Goal: Information Seeking & Learning: Check status

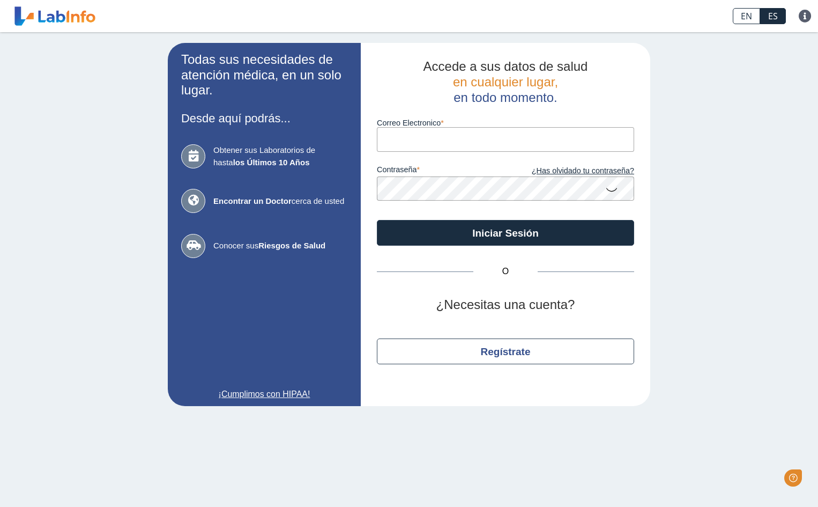
click at [410, 141] on input "Correo Electronico" at bounding box center [505, 139] width 257 height 24
click at [436, 139] on input "nbarriosortiz" at bounding box center [505, 139] width 257 height 24
type input "[EMAIL_ADDRESS][DOMAIN_NAME]"
click at [377, 220] on button "Iniciar Sesión" at bounding box center [505, 233] width 257 height 26
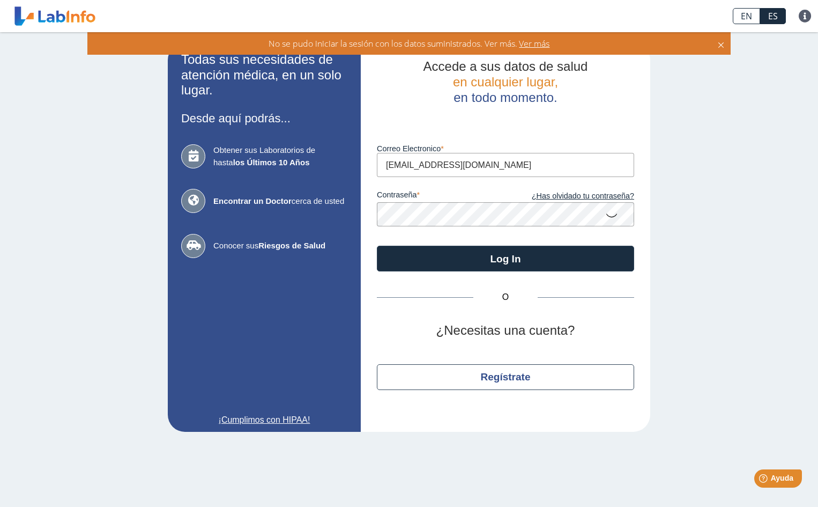
click at [356, 211] on app-login "Todas sus necesidades de atención médica, en un solo lugar. Desde aquí podrás..…" at bounding box center [409, 237] width 482 height 389
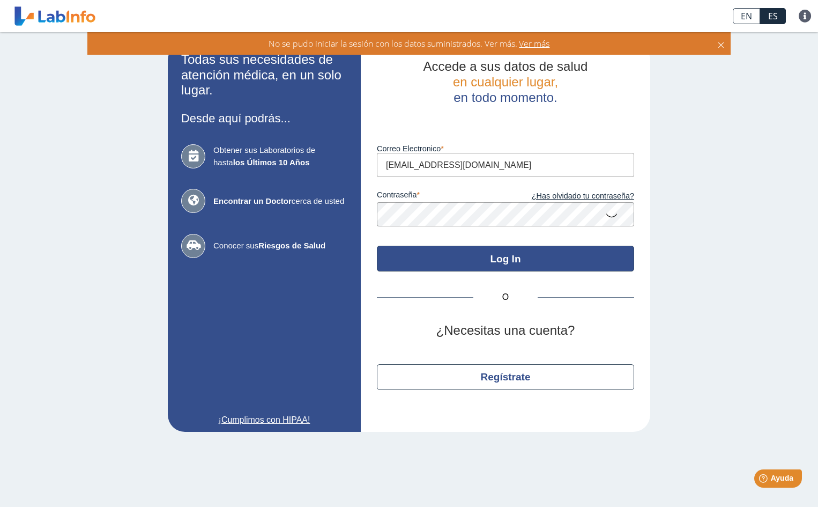
click at [469, 255] on button "Log In" at bounding box center [505, 258] width 257 height 26
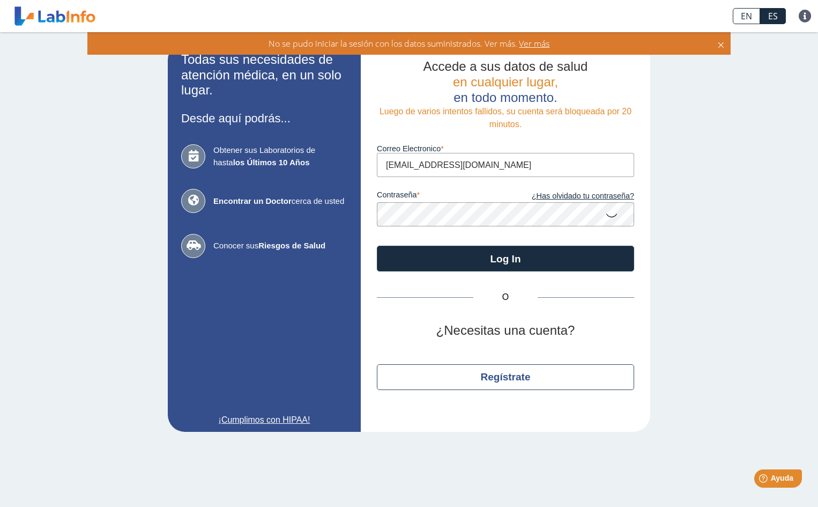
click at [295, 220] on app-login "Todas sus necesidades de atención médica, en un solo lugar. Desde aquí podrás..…" at bounding box center [409, 237] width 482 height 389
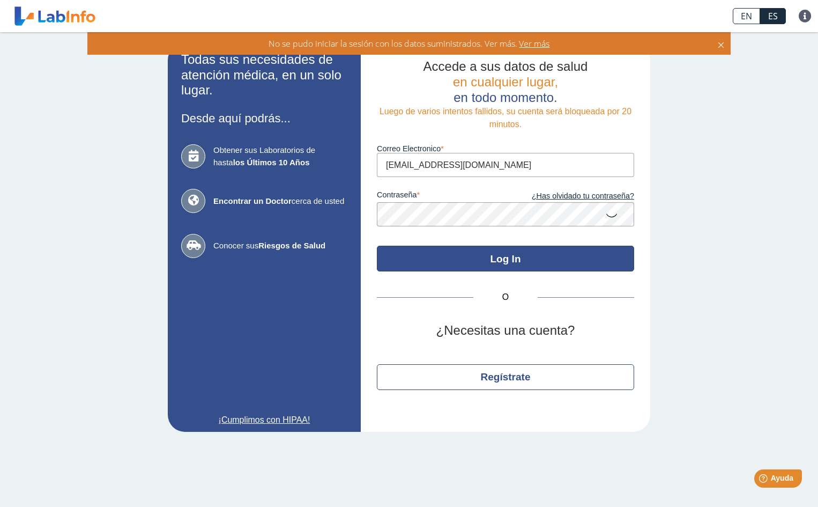
click at [509, 257] on button "Log In" at bounding box center [505, 258] width 257 height 26
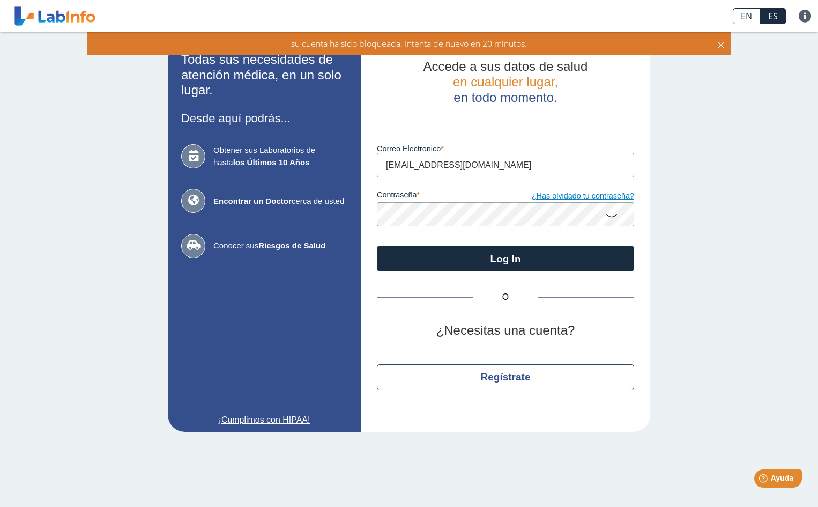
click at [579, 197] on link "¿Has olvidado tu contraseña?" at bounding box center [569, 196] width 129 height 12
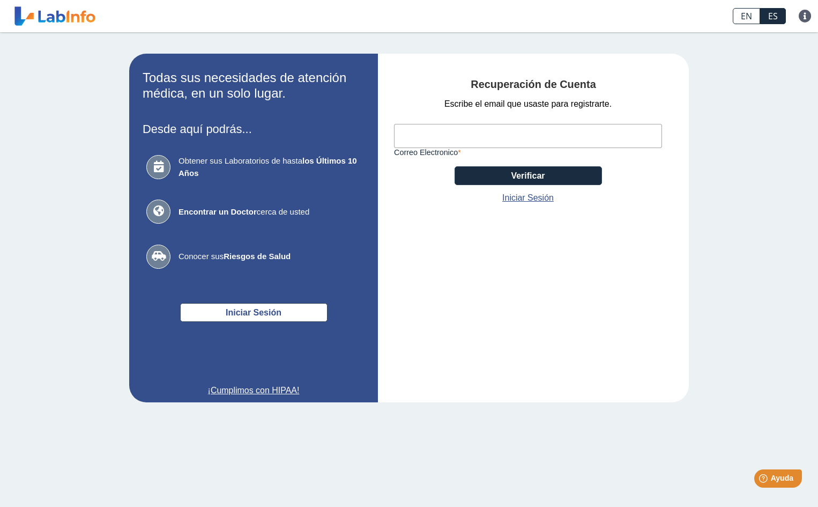
click at [432, 139] on input "Correo Electronico" at bounding box center [528, 136] width 268 height 24
type input "[EMAIL_ADDRESS][DOMAIN_NAME]"
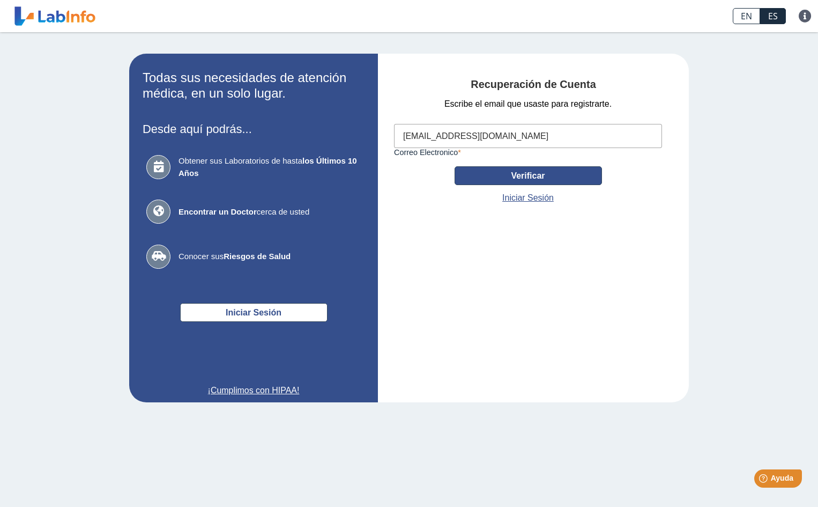
click at [527, 173] on button "Verificar" at bounding box center [528, 175] width 147 height 19
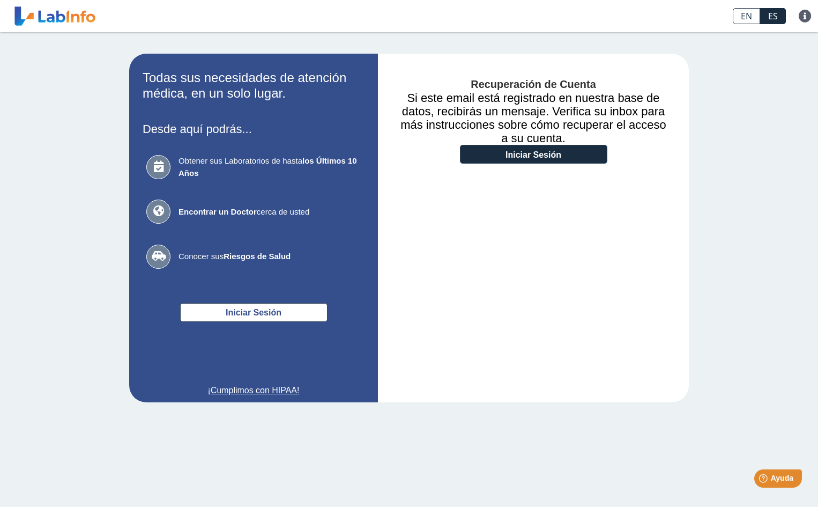
click at [514, 231] on div "Recuperación de Cuenta Si este email está registrado en nuestra base de datos, …" at bounding box center [533, 228] width 311 height 348
click at [552, 153] on link "Iniciar Sesión" at bounding box center [533, 154] width 147 height 19
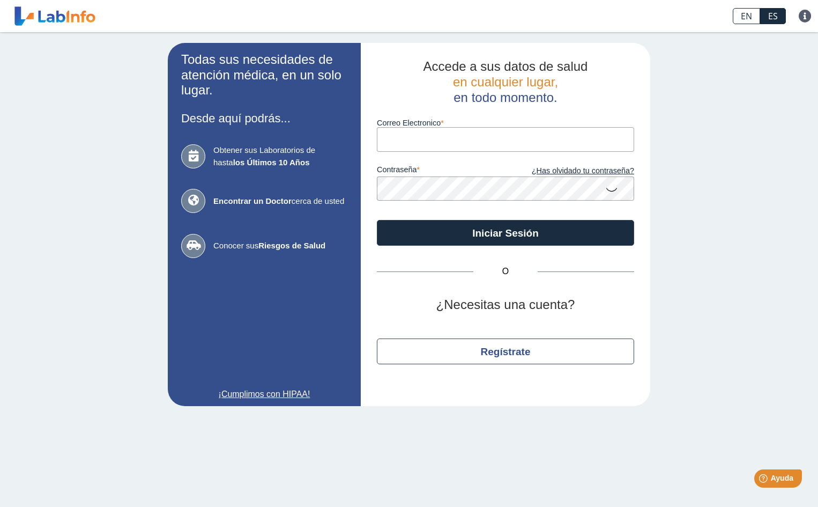
click at [417, 137] on input "Correo Electronico" at bounding box center [505, 139] width 257 height 24
type input "[EMAIL_ADDRESS][DOMAIN_NAME]"
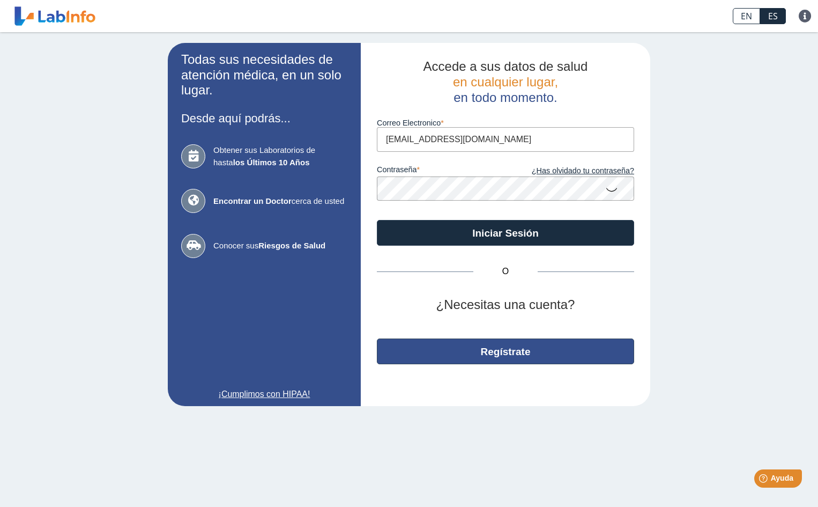
click at [506, 353] on button "Regístrate" at bounding box center [505, 351] width 257 height 26
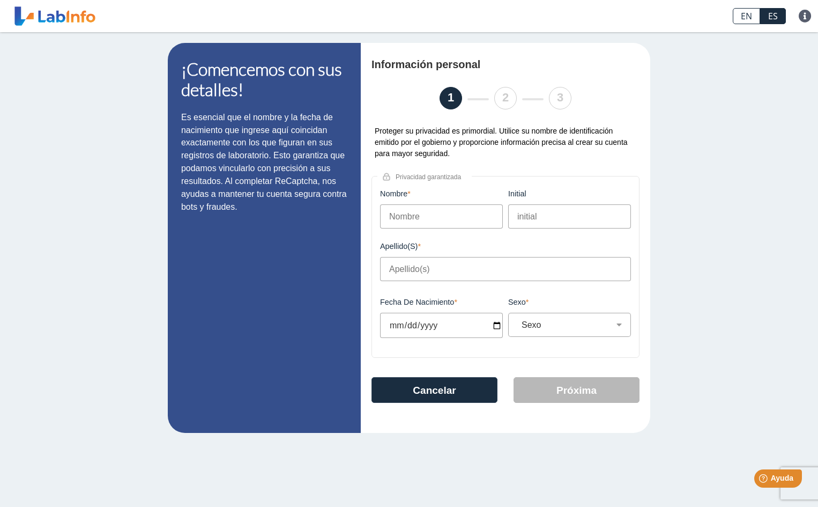
click at [447, 212] on input "Nombre" at bounding box center [441, 216] width 123 height 24
type input "Nancy"
click at [522, 213] on input "initial" at bounding box center [569, 216] width 123 height 24
click at [392, 263] on input "Apellido(s)" at bounding box center [505, 269] width 251 height 24
type input "Barrios Ortiz"
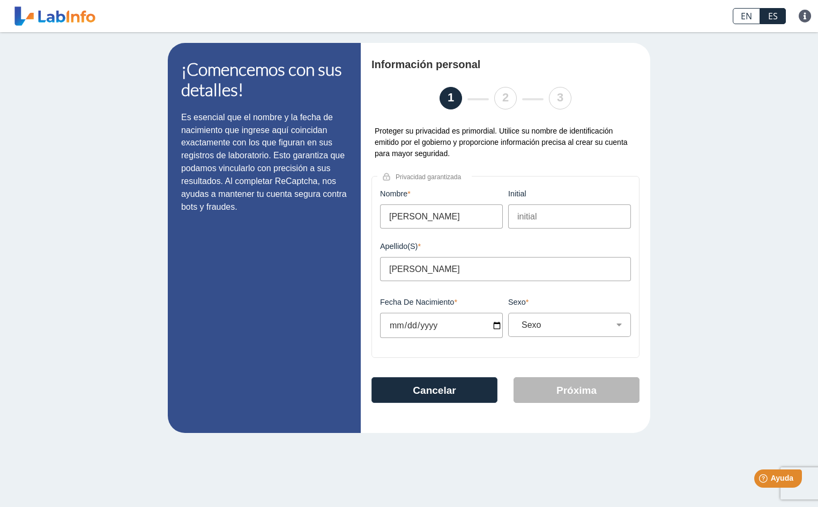
click at [496, 327] on input "Fecha de Nacimiento" at bounding box center [441, 325] width 123 height 25
type input "2025-06-12"
select select
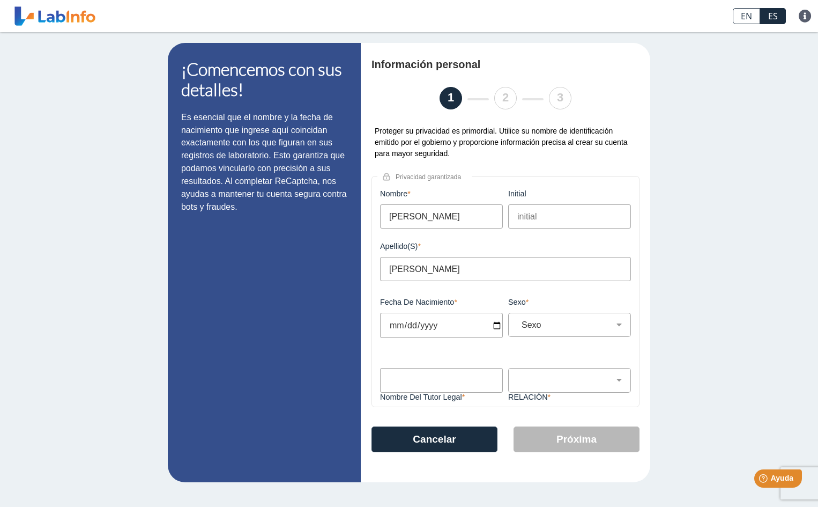
click at [434, 325] on input "2025-06-12" at bounding box center [441, 325] width 123 height 25
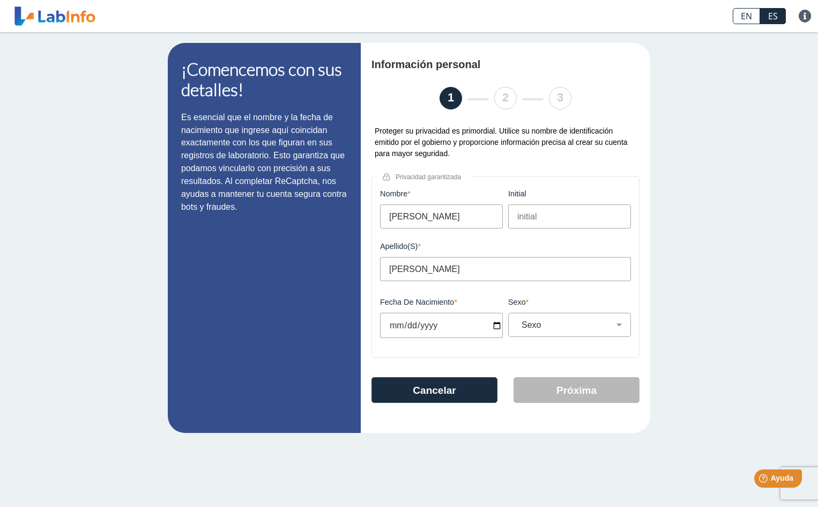
click at [411, 322] on input "1966-06-12" at bounding box center [441, 325] width 123 height 25
type input "1966-06-17"
click at [615, 324] on select "Sexo Masculino Femenino" at bounding box center [573, 324] width 113 height 10
select select "F"
click at [517, 319] on select "Sexo Masculino Femenino" at bounding box center [573, 324] width 113 height 10
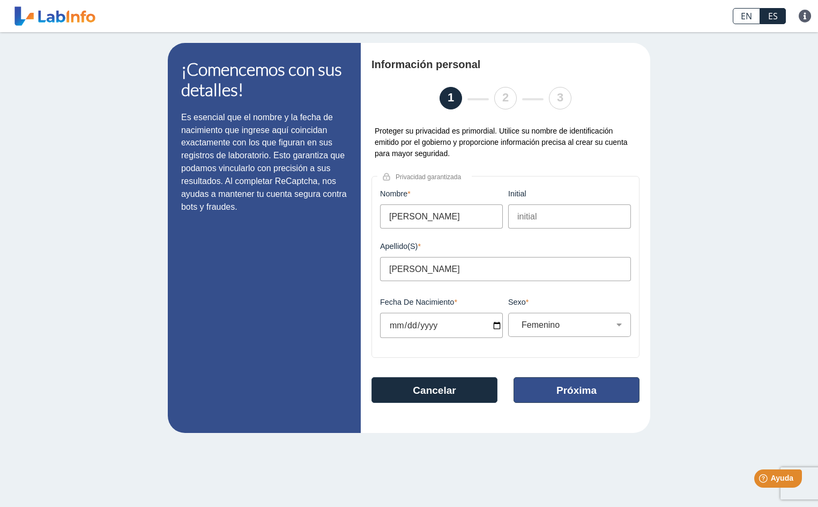
click at [576, 389] on button "Próxima" at bounding box center [577, 390] width 126 height 26
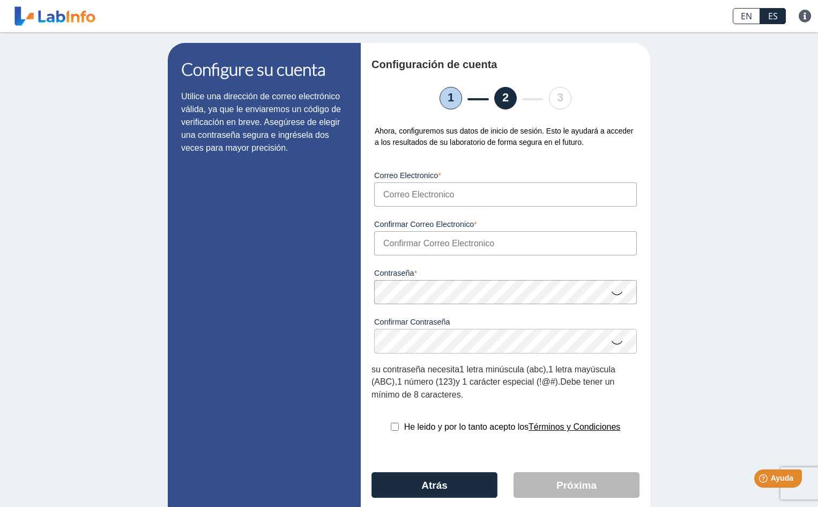
click at [404, 191] on input "Correo Electronico" at bounding box center [505, 194] width 263 height 24
type input "[EMAIL_ADDRESS][DOMAIN_NAME]"
click at [387, 243] on input "Confirmar Correo Electronico" at bounding box center [505, 243] width 263 height 24
type input "[EMAIL_ADDRESS][DOMAIN_NAME]"
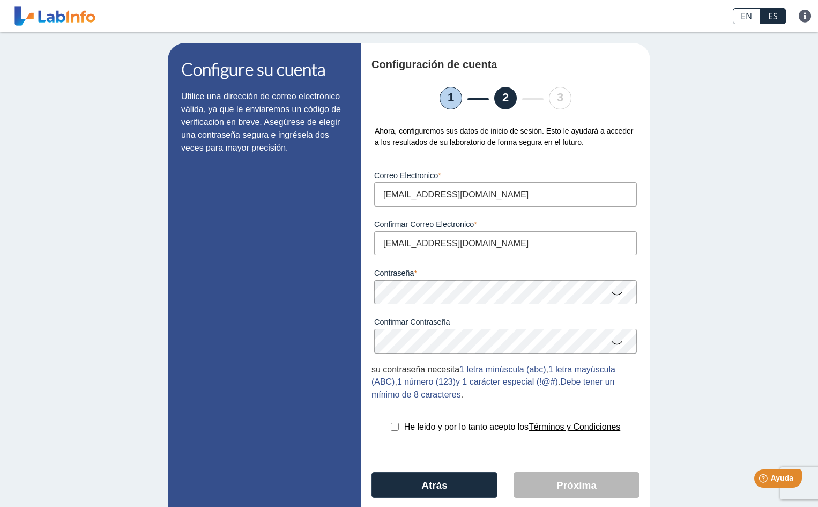
click at [613, 293] on icon at bounding box center [617, 292] width 13 height 21
click at [612, 344] on icon at bounding box center [617, 341] width 13 height 21
click at [391, 426] on input "checkbox" at bounding box center [395, 426] width 8 height 8
checkbox input "true"
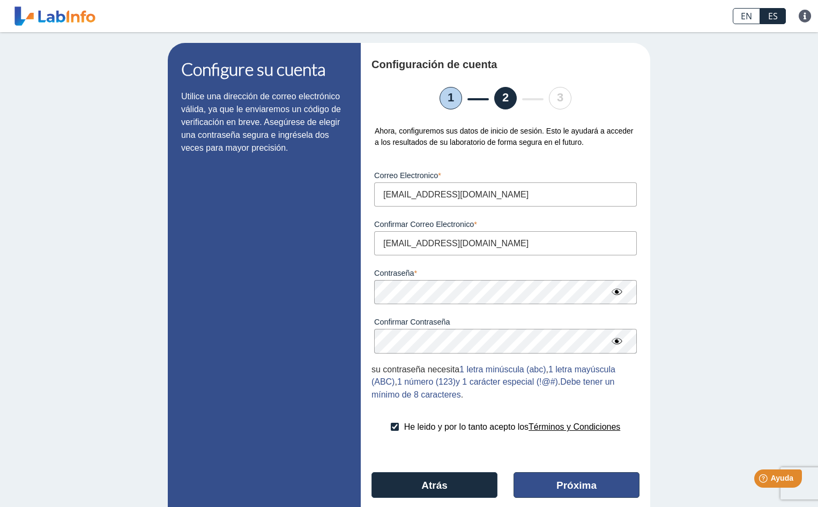
click at [569, 481] on button "Próxima" at bounding box center [577, 485] width 126 height 26
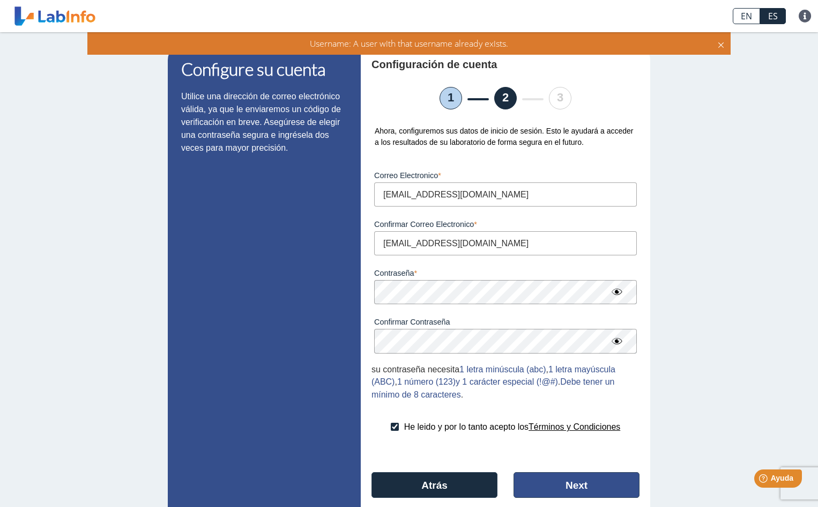
click at [575, 478] on button "Next" at bounding box center [577, 485] width 126 height 26
click at [578, 486] on button "Next" at bounding box center [577, 485] width 126 height 26
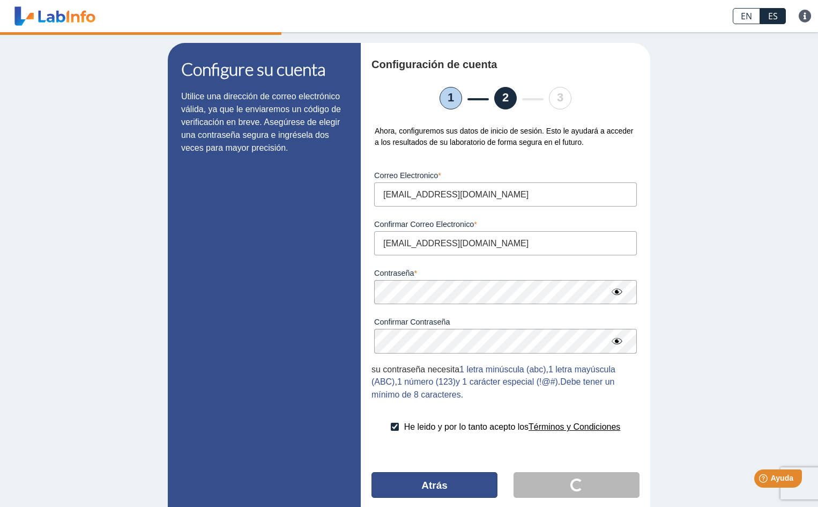
click at [440, 481] on button "Atrás" at bounding box center [434, 485] width 126 height 26
select select "F"
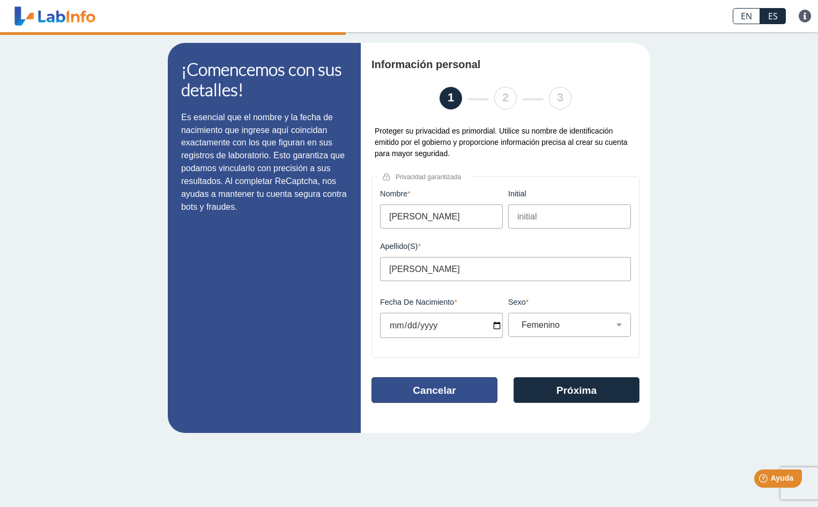
click at [436, 390] on button "Cancelar" at bounding box center [434, 390] width 126 height 26
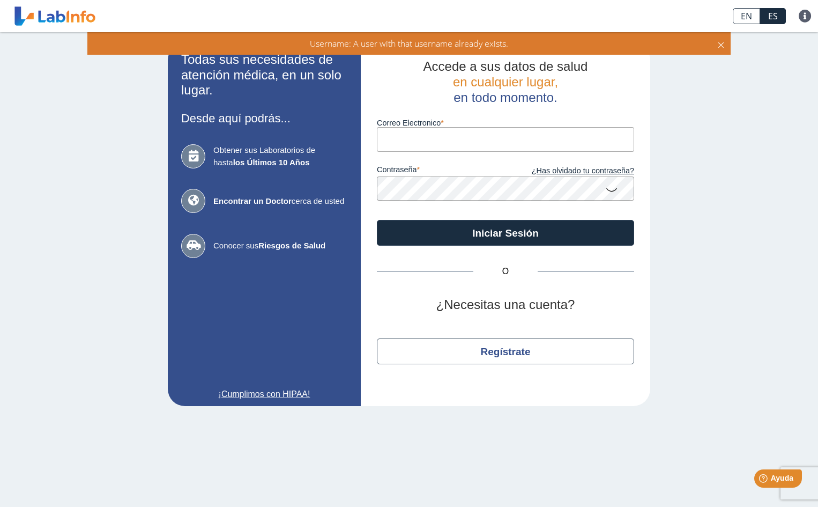
click at [393, 145] on input "Correo Electronico" at bounding box center [505, 139] width 257 height 24
type input "[EMAIL_ADDRESS][DOMAIN_NAME]"
click at [608, 191] on icon at bounding box center [611, 188] width 13 height 21
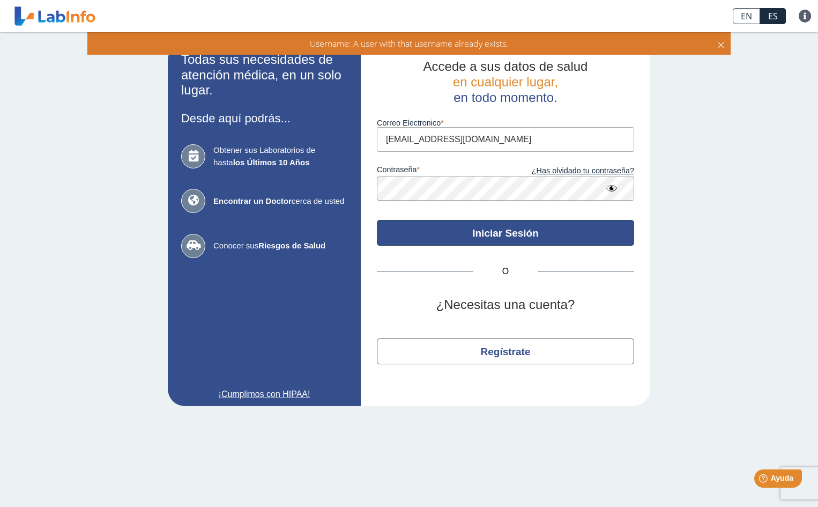
click at [506, 231] on button "Iniciar Sesión" at bounding box center [505, 233] width 257 height 26
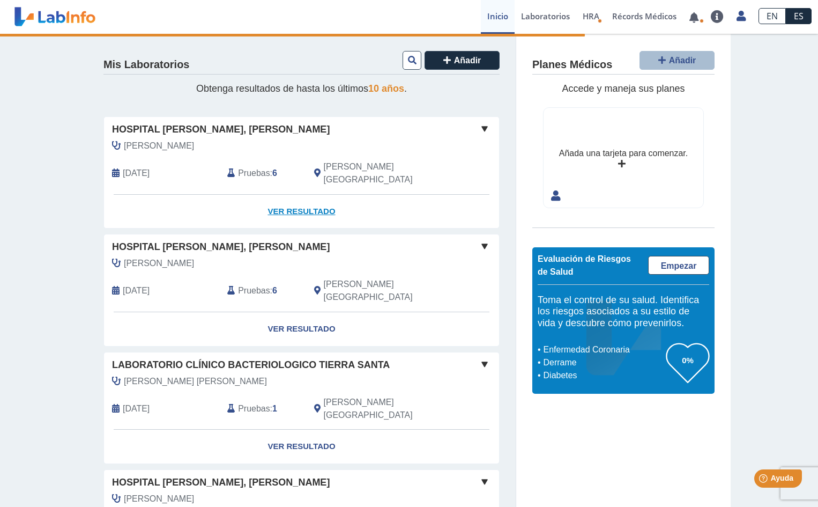
click at [269, 199] on link "Ver Resultado" at bounding box center [301, 212] width 395 height 34
click at [301, 199] on link "Ver Resultado" at bounding box center [301, 212] width 395 height 34
click at [241, 168] on span "Pruebas" at bounding box center [254, 173] width 32 height 13
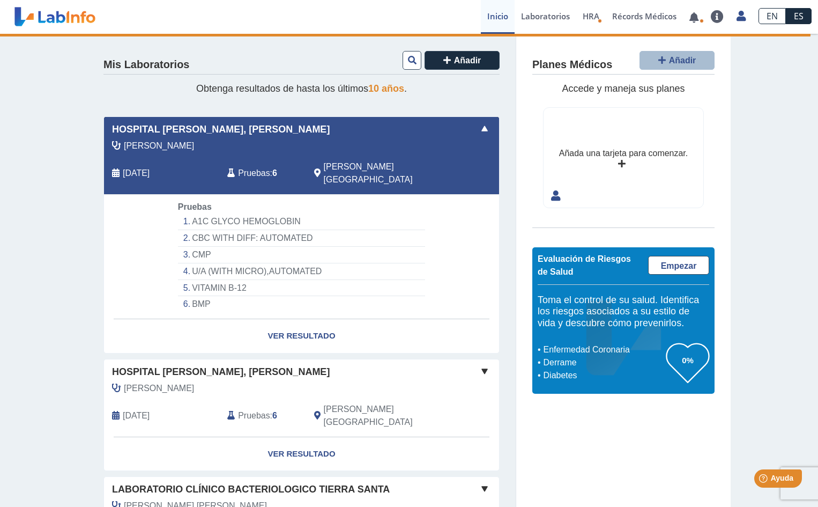
click at [197, 213] on li "A1C GLYCO HEMOGLOBIN" at bounding box center [301, 221] width 247 height 17
click at [243, 213] on li "A1C GLYCO HEMOGLOBIN" at bounding box center [301, 221] width 247 height 17
click at [221, 230] on li "CBC WITH DIFF: AUTOMATED" at bounding box center [301, 238] width 247 height 17
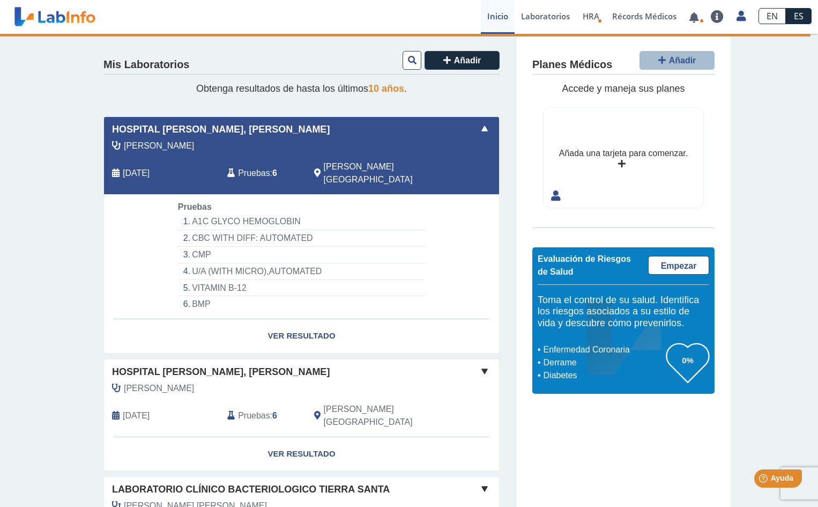
click at [221, 230] on li "CBC WITH DIFF: AUTOMATED" at bounding box center [301, 238] width 247 height 17
click at [480, 129] on span at bounding box center [484, 128] width 13 height 13
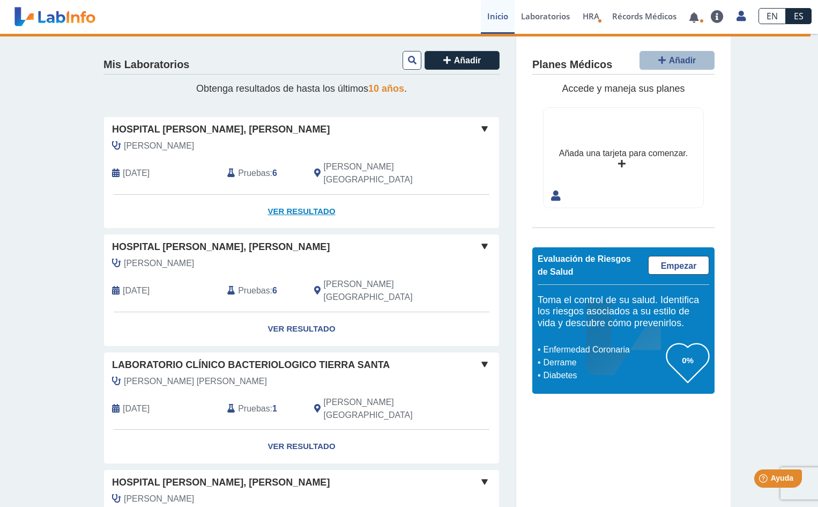
click at [304, 195] on link "Ver Resultado" at bounding box center [301, 212] width 395 height 34
click at [479, 126] on span at bounding box center [484, 128] width 13 height 13
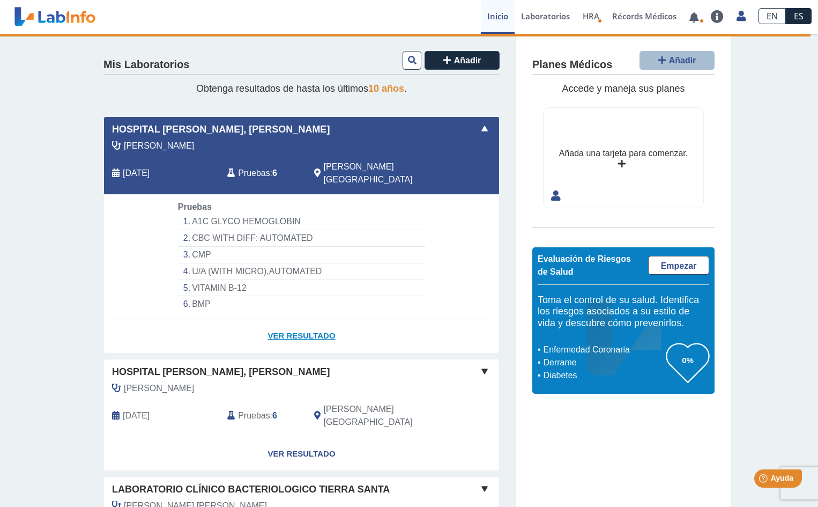
click at [291, 321] on link "Ver Resultado" at bounding box center [301, 336] width 395 height 34
select select "**********"
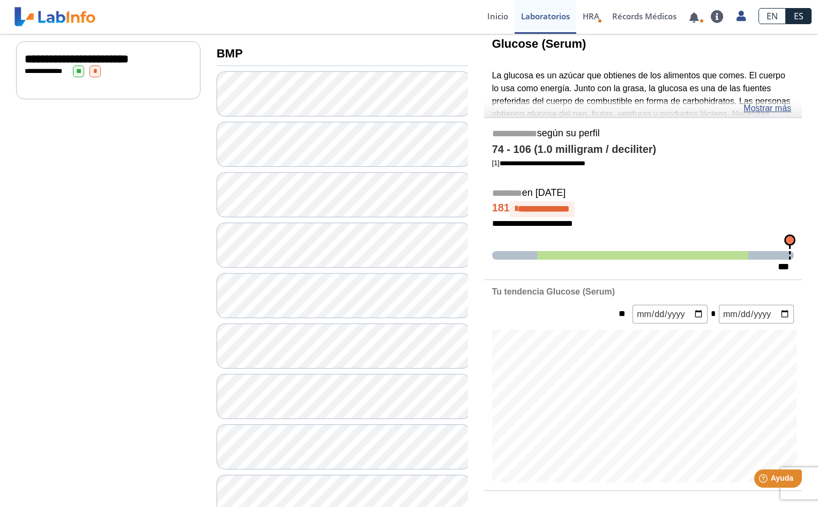
scroll to position [107, 0]
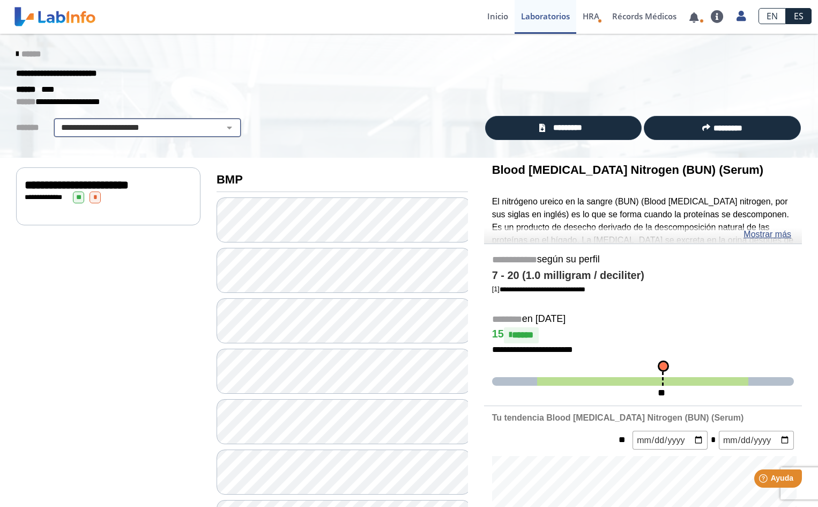
click at [225, 127] on select "**********" at bounding box center [147, 127] width 181 height 13
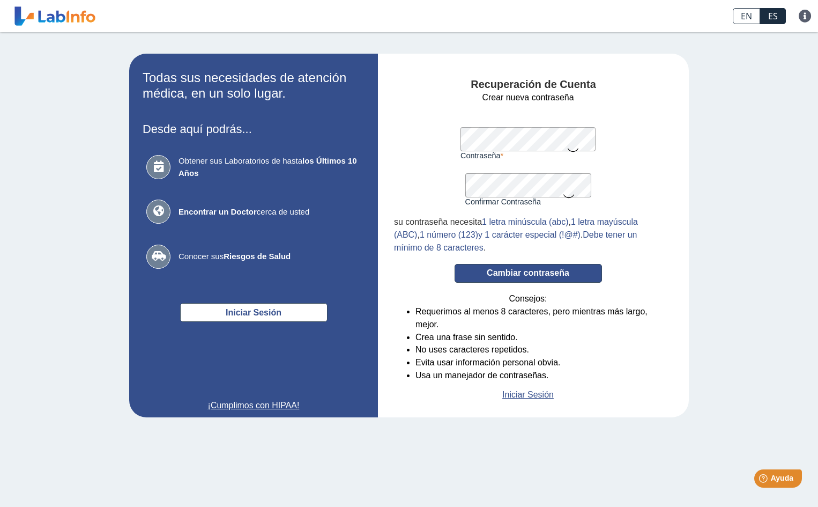
click at [534, 274] on button "Cambiar contraseña" at bounding box center [528, 273] width 147 height 19
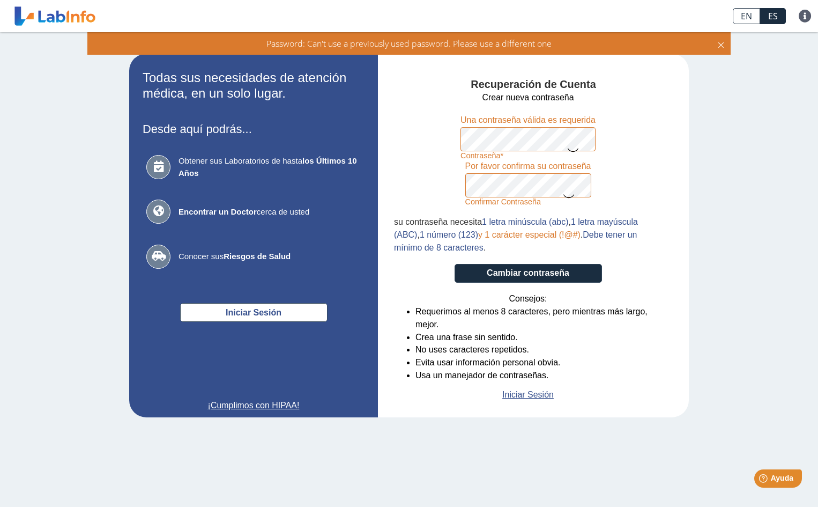
click at [460, 182] on form "Crear nueva contraseña Contraseña Una contraseña válida es requerida Confirmar …" at bounding box center [528, 246] width 268 height 310
click at [514, 270] on button "Cambiar contraseña" at bounding box center [528, 273] width 147 height 19
click at [508, 274] on button "Cambiar contraseña" at bounding box center [528, 273] width 147 height 19
click at [431, 142] on form "Crear nueva contraseña Contraseña Una contraseña válida es requerida Confirmar …" at bounding box center [528, 246] width 268 height 310
click at [449, 165] on form "Crear nueva contraseña Contraseña Una contraseña válida es requerida Confirmar …" at bounding box center [528, 246] width 268 height 310
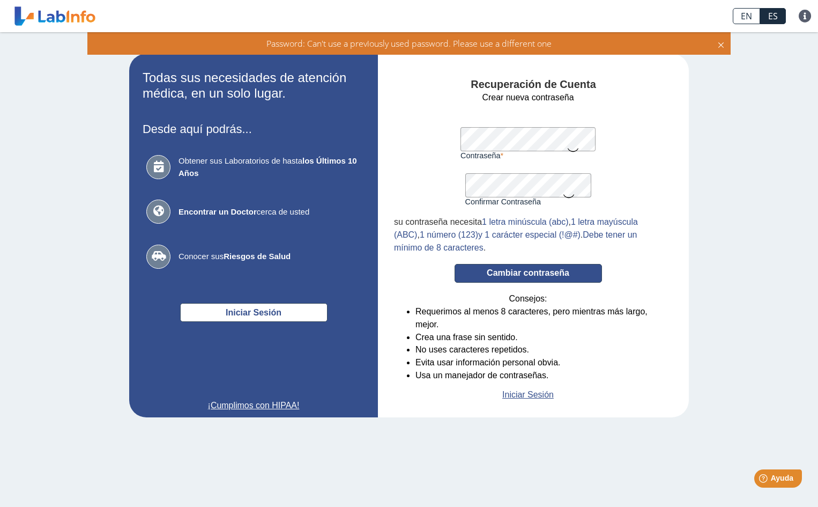
click at [510, 270] on button "Cambiar contraseña" at bounding box center [528, 273] width 147 height 19
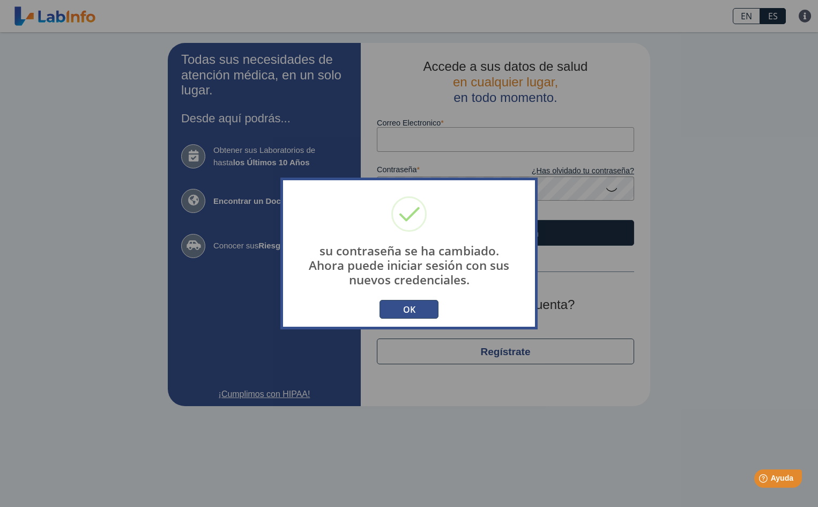
click at [403, 307] on button "OK" at bounding box center [409, 309] width 59 height 19
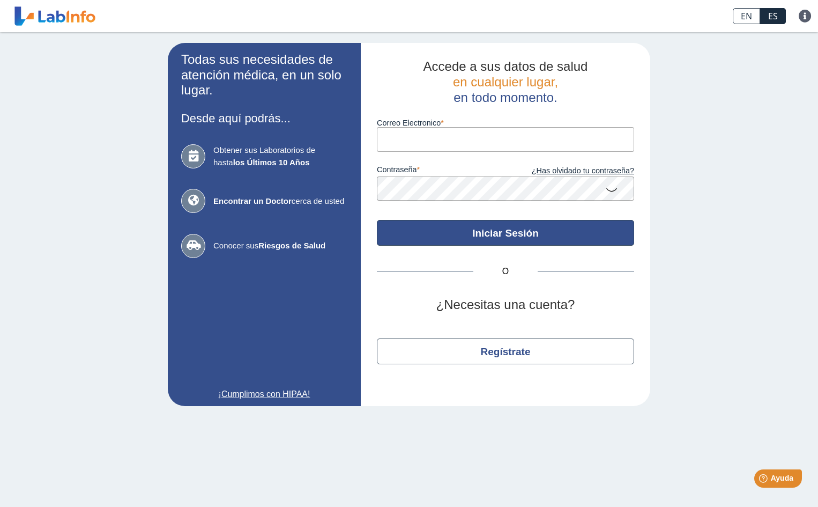
click at [504, 229] on button "Iniciar Sesión" at bounding box center [505, 233] width 257 height 26
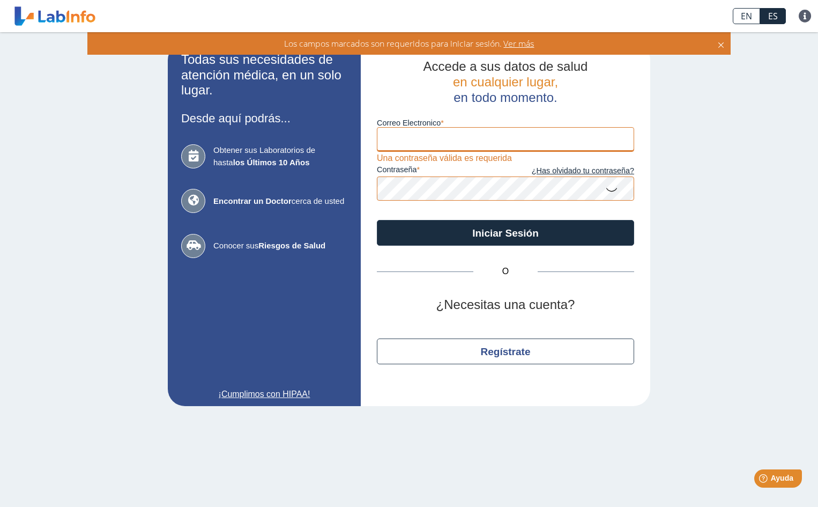
click at [401, 143] on input "Correo Electronico" at bounding box center [505, 139] width 257 height 24
type input "[EMAIL_ADDRESS][DOMAIN_NAME]"
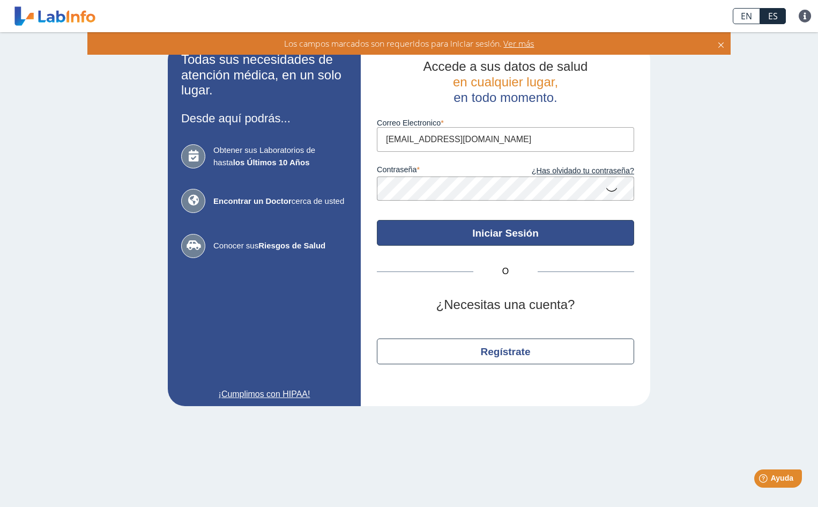
click at [494, 232] on button "Iniciar Sesión" at bounding box center [505, 233] width 257 height 26
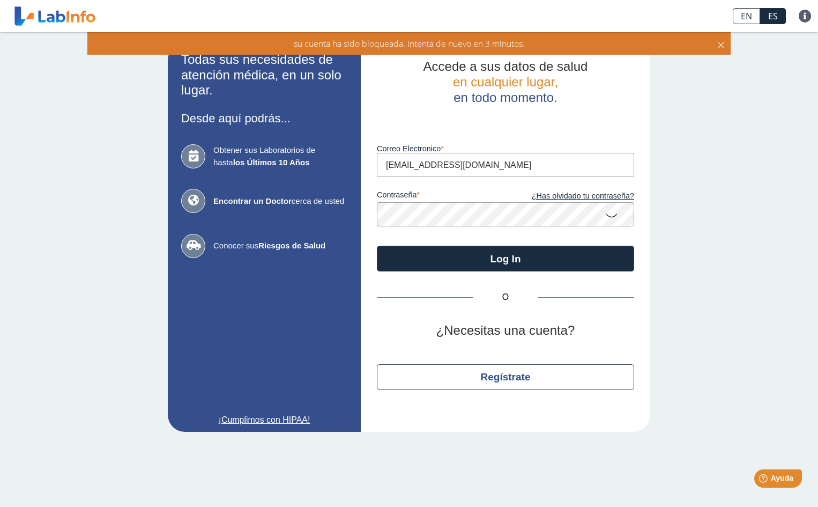
click at [609, 214] on icon at bounding box center [611, 214] width 13 height 21
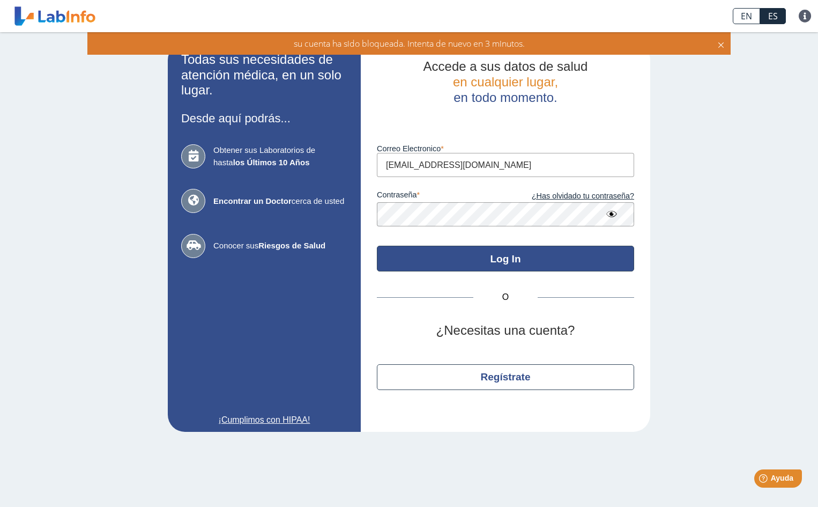
click at [506, 260] on button "Log In" at bounding box center [505, 258] width 257 height 26
click at [496, 258] on button "Log In" at bounding box center [505, 258] width 257 height 26
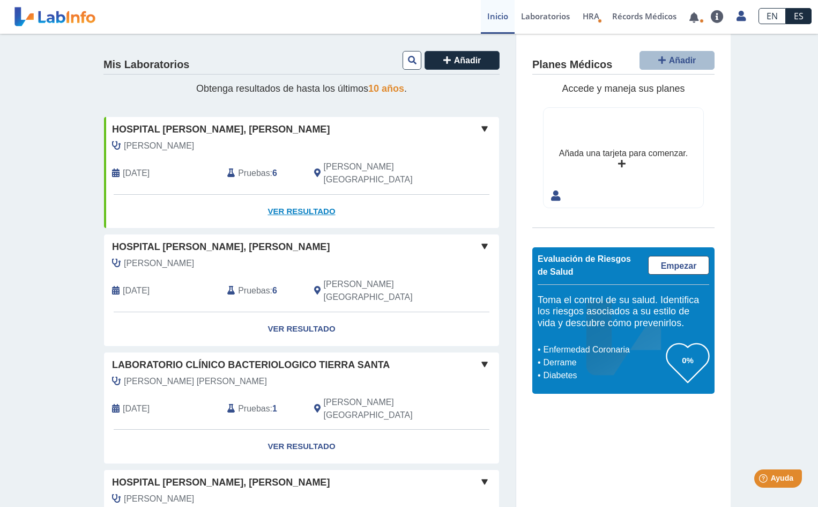
click at [284, 196] on link "Ver Resultado" at bounding box center [301, 212] width 395 height 34
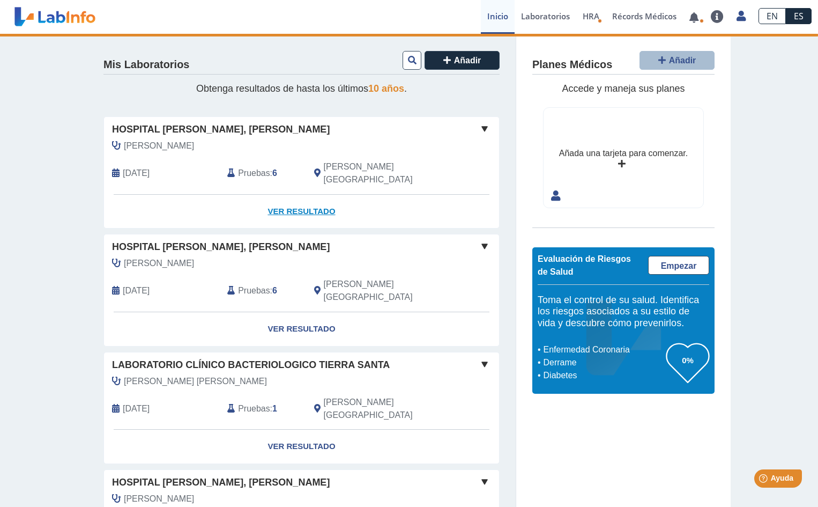
click at [271, 198] on link "Ver Resultado" at bounding box center [301, 212] width 395 height 34
click at [481, 127] on span at bounding box center [484, 128] width 13 height 13
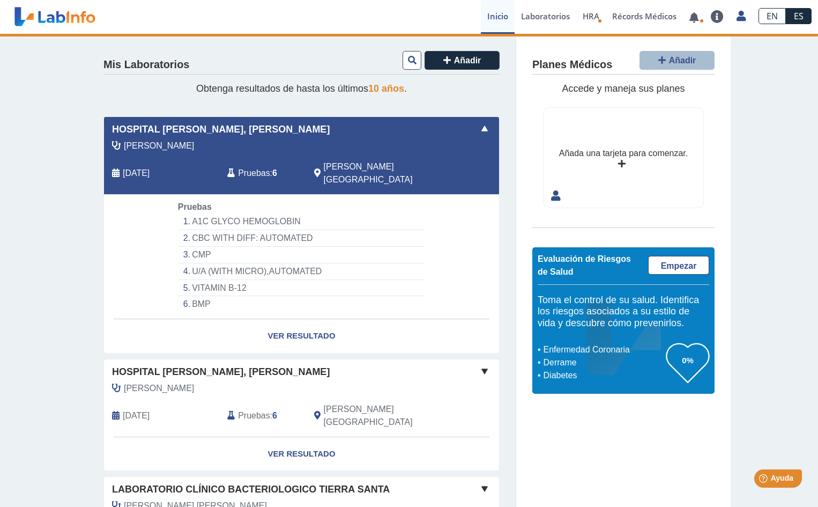
click at [206, 213] on li "A1C GLYCO HEMOGLOBIN" at bounding box center [301, 221] width 247 height 17
click at [270, 325] on link "Ver Resultado" at bounding box center [301, 336] width 395 height 34
click at [226, 213] on li "A1C GLYCO HEMOGLOBIN" at bounding box center [301, 221] width 247 height 17
click at [187, 213] on li "A1C GLYCO HEMOGLOBIN" at bounding box center [301, 221] width 247 height 17
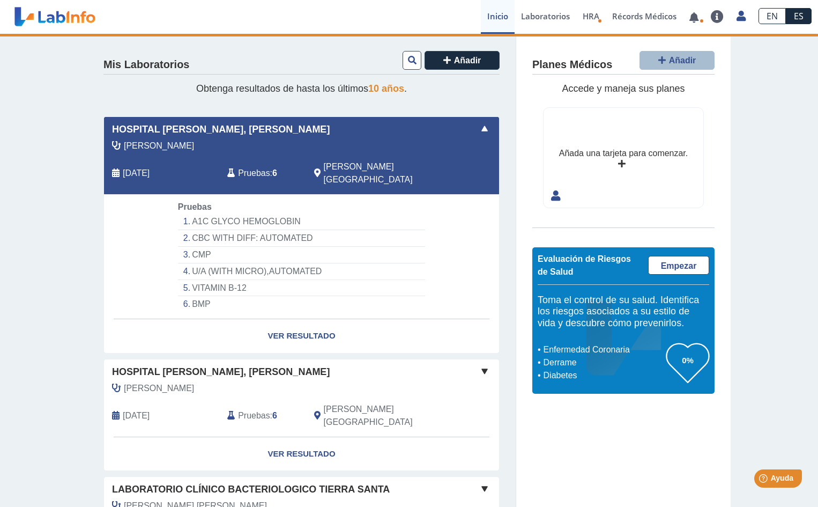
click at [187, 213] on li "A1C GLYCO HEMOGLOBIN" at bounding box center [301, 221] width 247 height 17
click at [246, 167] on span "Pruebas" at bounding box center [254, 173] width 32 height 13
click at [480, 129] on span at bounding box center [484, 128] width 13 height 13
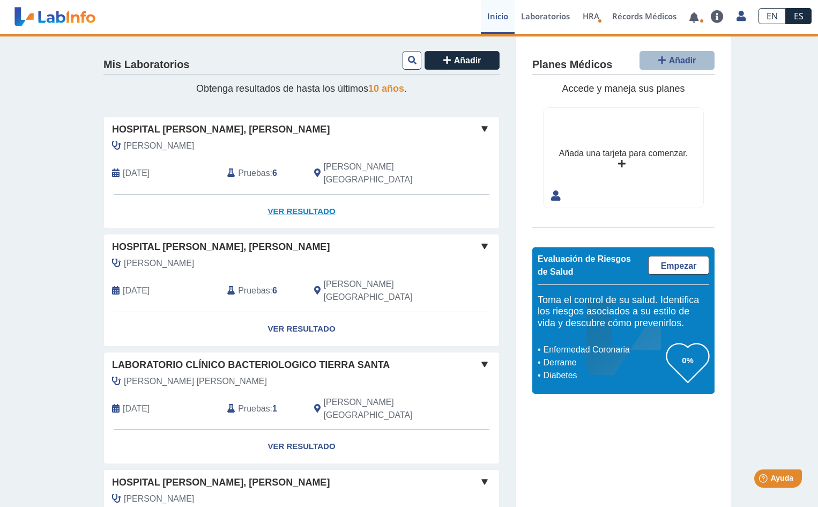
click at [277, 197] on link "Ver Resultado" at bounding box center [301, 212] width 395 height 34
click at [113, 169] on icon at bounding box center [116, 173] width 8 height 9
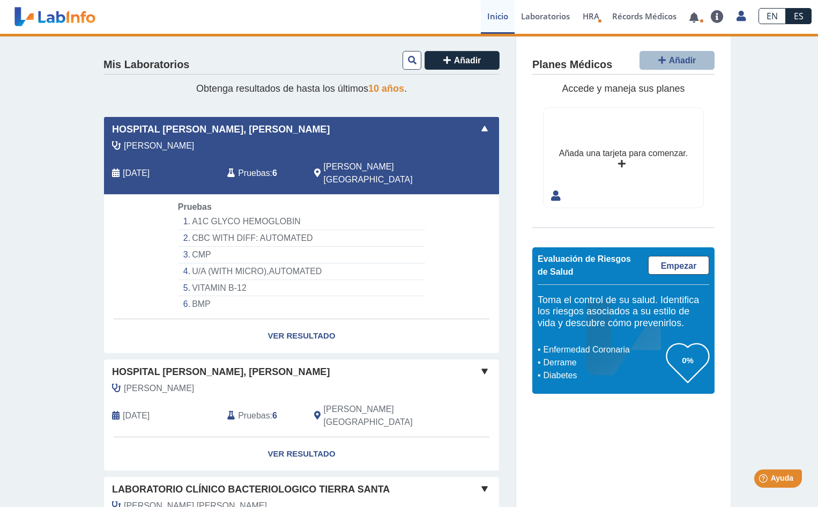
drag, startPoint x: 190, startPoint y: 207, endPoint x: 402, endPoint y: 261, distance: 218.8
click at [402, 263] on li "U/A (WITH MICRO),AUTOMATED" at bounding box center [301, 271] width 247 height 17
click at [190, 296] on li "BMP" at bounding box center [301, 304] width 247 height 16
click at [280, 322] on link "Ver Resultado" at bounding box center [301, 336] width 395 height 34
click at [321, 321] on link "Ver Resultado" at bounding box center [301, 336] width 395 height 34
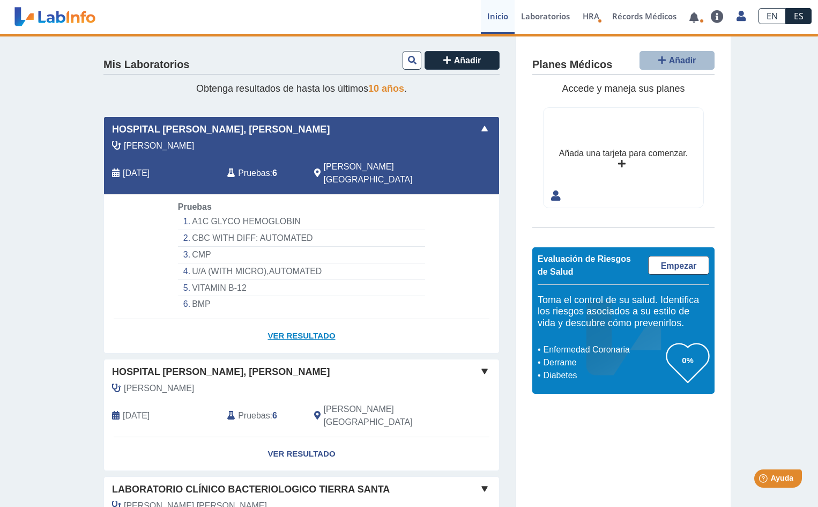
click at [321, 321] on link "Ver Resultado" at bounding box center [301, 336] width 395 height 34
click at [322, 321] on link "Ver Resultado" at bounding box center [301, 336] width 395 height 34
click at [250, 213] on li "A1C GLYCO HEMOGLOBIN" at bounding box center [301, 221] width 247 height 17
click at [478, 129] on span at bounding box center [484, 128] width 13 height 13
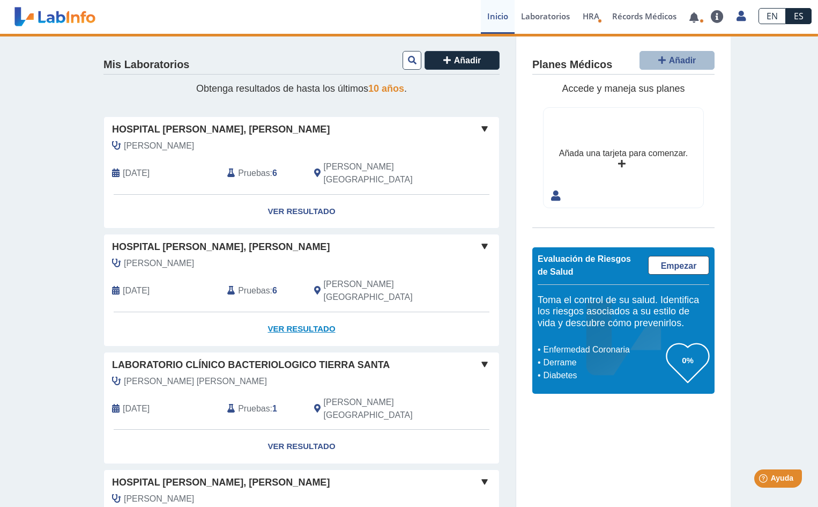
click at [280, 312] on link "Ver Resultado" at bounding box center [301, 329] width 395 height 34
click at [301, 312] on link "Ver Resultado" at bounding box center [301, 329] width 395 height 34
click at [479, 240] on span at bounding box center [484, 246] width 13 height 13
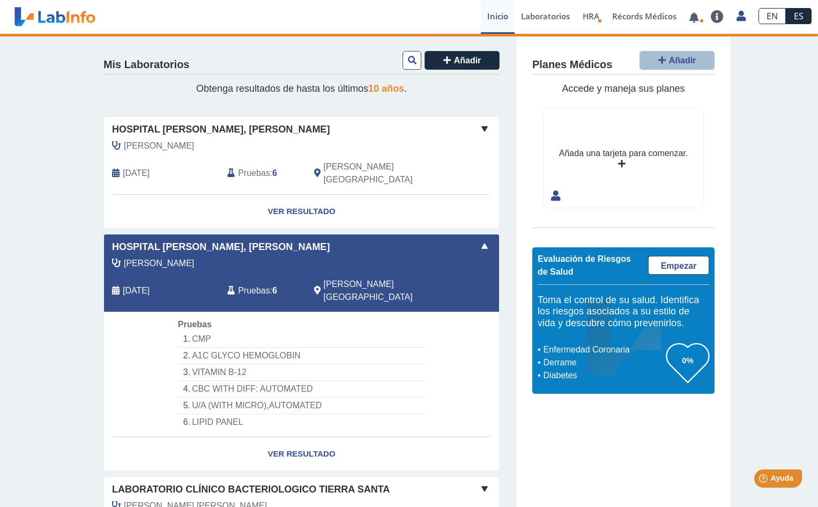
click at [194, 331] on li "CMP" at bounding box center [301, 339] width 247 height 17
click at [193, 331] on li "CMP" at bounding box center [301, 339] width 247 height 17
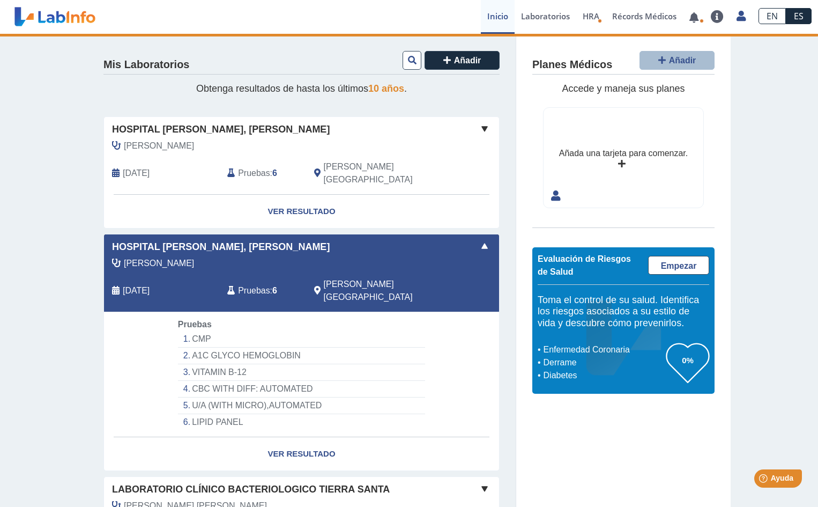
click at [368, 331] on li "CMP" at bounding box center [301, 339] width 247 height 17
click at [281, 195] on link "Ver Resultado" at bounding box center [301, 212] width 395 height 34
click at [272, 199] on link "Ver Resultado" at bounding box center [301, 212] width 395 height 34
click at [480, 124] on span at bounding box center [484, 128] width 13 height 13
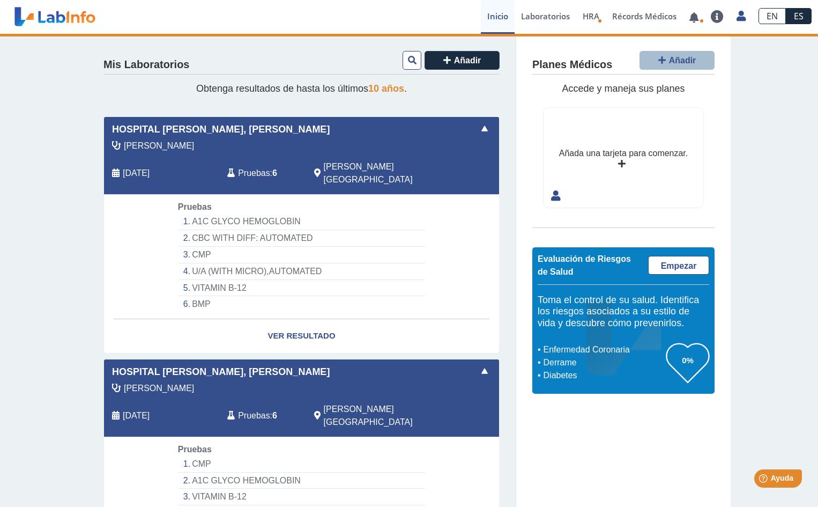
click at [294, 230] on li "CBC WITH DIFF: AUTOMATED" at bounding box center [301, 238] width 247 height 17
click at [198, 247] on li "CMP" at bounding box center [301, 255] width 247 height 17
click at [192, 296] on li "BMP" at bounding box center [301, 304] width 247 height 16
drag, startPoint x: 373, startPoint y: 267, endPoint x: 769, endPoint y: 222, distance: 398.7
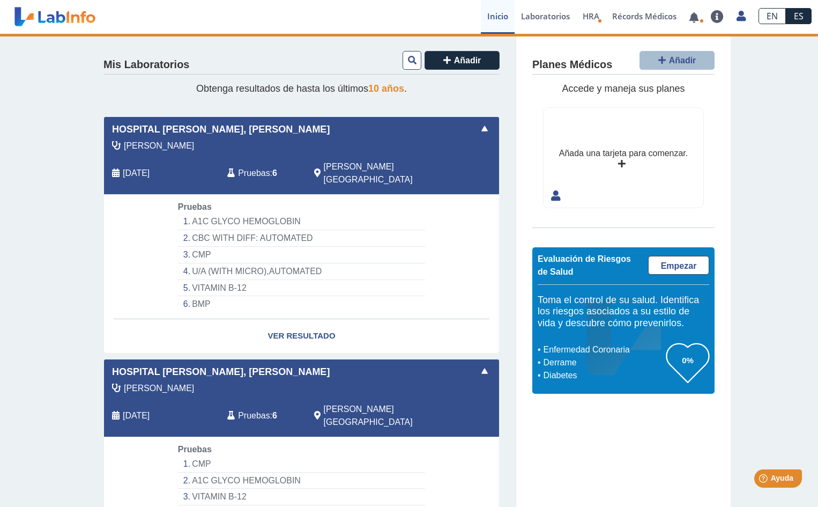
click at [483, 128] on span at bounding box center [484, 128] width 13 height 13
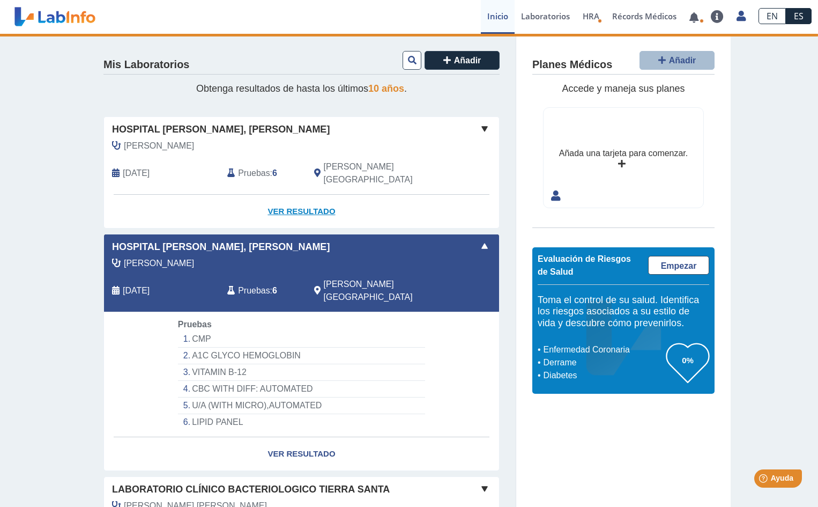
click at [269, 198] on link "Ver Resultado" at bounding box center [301, 212] width 395 height 34
click at [251, 168] on span "Pruebas" at bounding box center [254, 173] width 32 height 13
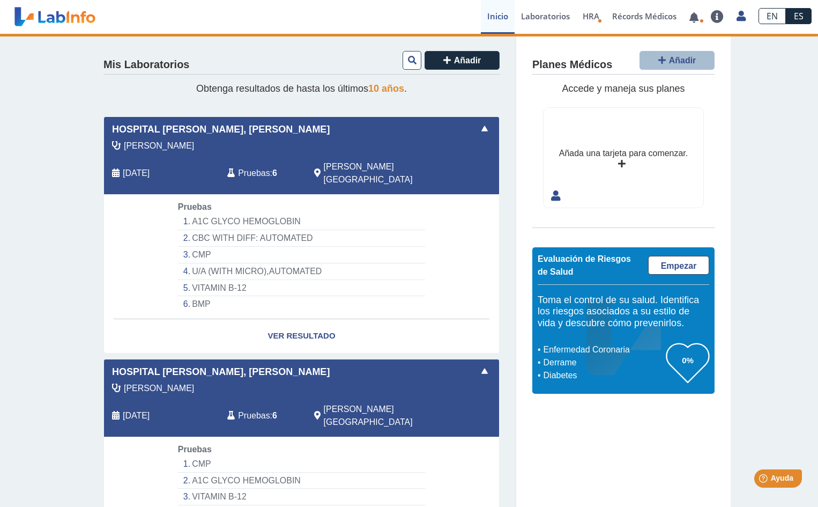
click at [206, 213] on li "A1C GLYCO HEMOGLOBIN" at bounding box center [301, 221] width 247 height 17
click at [205, 213] on li "A1C GLYCO HEMOGLOBIN" at bounding box center [301, 221] width 247 height 17
click at [183, 213] on li "A1C GLYCO HEMOGLOBIN" at bounding box center [301, 221] width 247 height 17
click at [185, 213] on li "A1C GLYCO HEMOGLOBIN" at bounding box center [301, 221] width 247 height 17
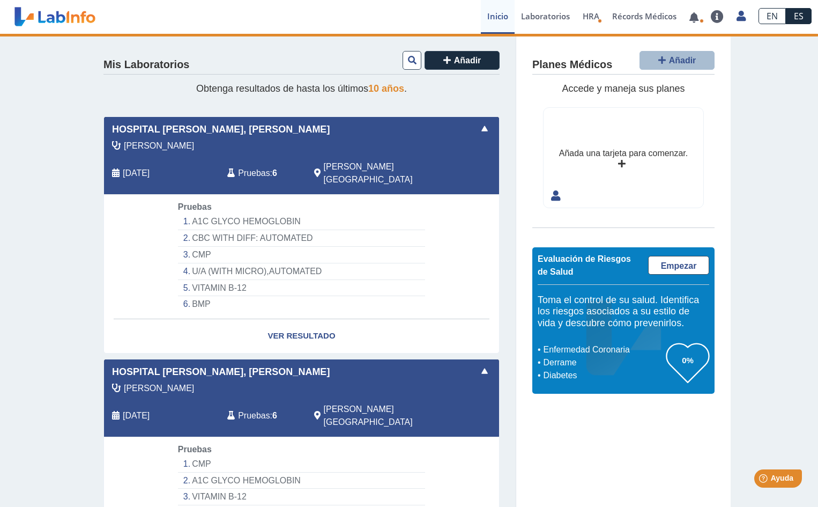
click at [182, 213] on li "A1C GLYCO HEMOGLOBIN" at bounding box center [301, 221] width 247 height 17
click at [183, 213] on li "A1C GLYCO HEMOGLOBIN" at bounding box center [301, 221] width 247 height 17
click at [243, 167] on span "Pruebas" at bounding box center [254, 173] width 32 height 13
click at [269, 323] on link "Ver Resultado" at bounding box center [301, 336] width 395 height 34
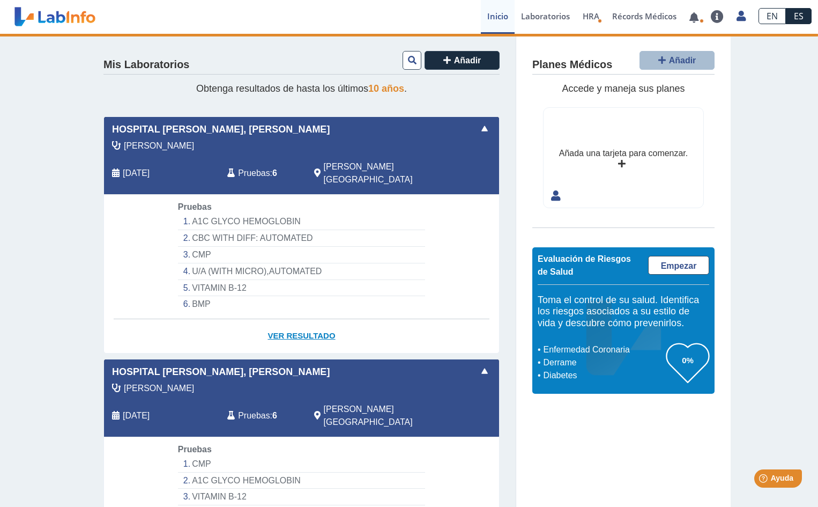
click at [269, 323] on link "Ver Resultado" at bounding box center [301, 336] width 395 height 34
click at [302, 320] on link "Ver Resultado" at bounding box center [301, 336] width 395 height 34
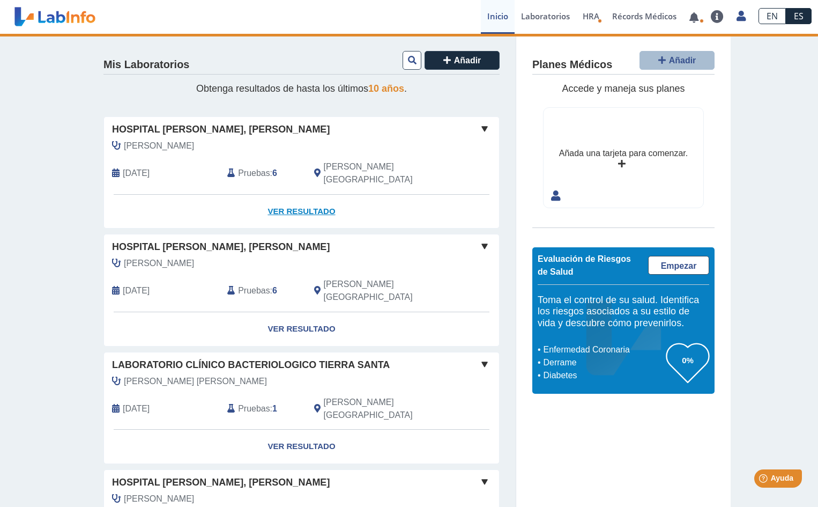
click at [295, 197] on link "Ver Resultado" at bounding box center [301, 212] width 395 height 34
drag, startPoint x: 300, startPoint y: 195, endPoint x: 282, endPoint y: 196, distance: 17.8
click at [282, 196] on link "Ver Resultado" at bounding box center [301, 212] width 395 height 34
click at [270, 198] on link "Ver Resultado" at bounding box center [301, 212] width 395 height 34
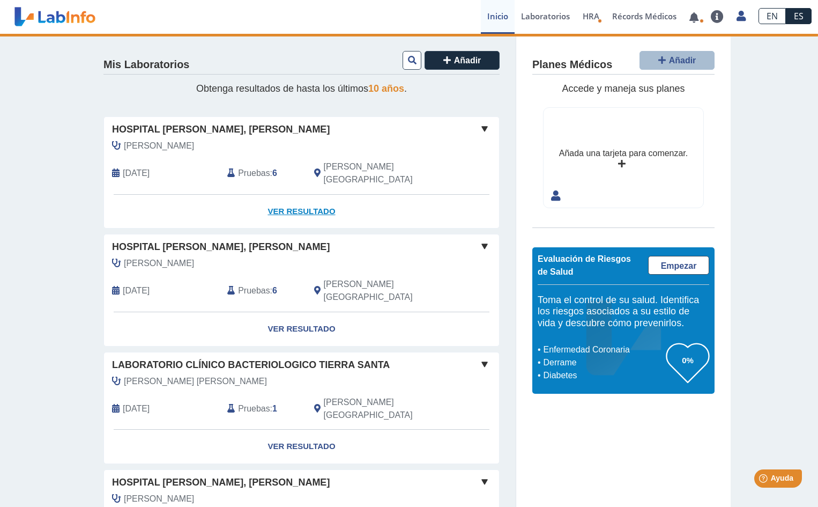
click at [270, 198] on link "Ver Resultado" at bounding box center [301, 212] width 395 height 34
click at [306, 196] on link "Ver Resultado" at bounding box center [301, 212] width 395 height 34
click at [307, 196] on link "Ver Resultado" at bounding box center [301, 212] width 395 height 34
click at [287, 429] on link "Ver Resultado" at bounding box center [301, 446] width 395 height 34
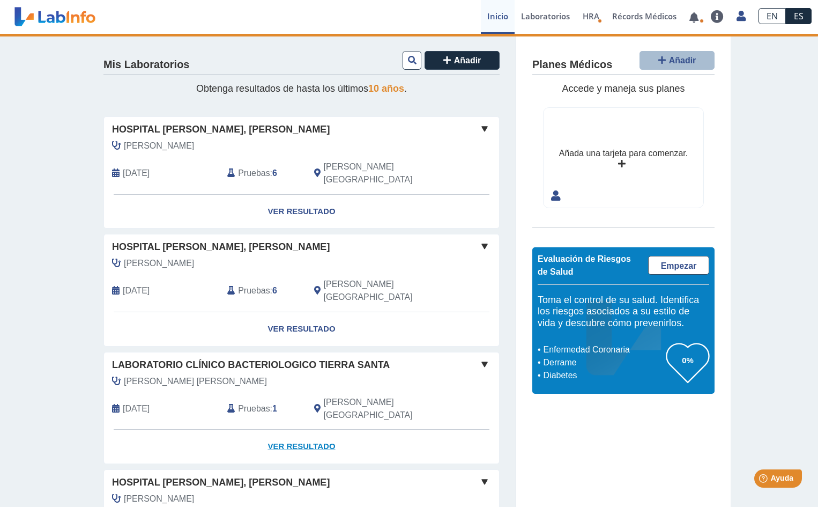
click at [287, 429] on link "Ver Resultado" at bounding box center [301, 446] width 395 height 34
click at [289, 200] on link "Ver Resultado" at bounding box center [301, 212] width 395 height 34
click at [272, 168] on b "6" at bounding box center [274, 172] width 5 height 9
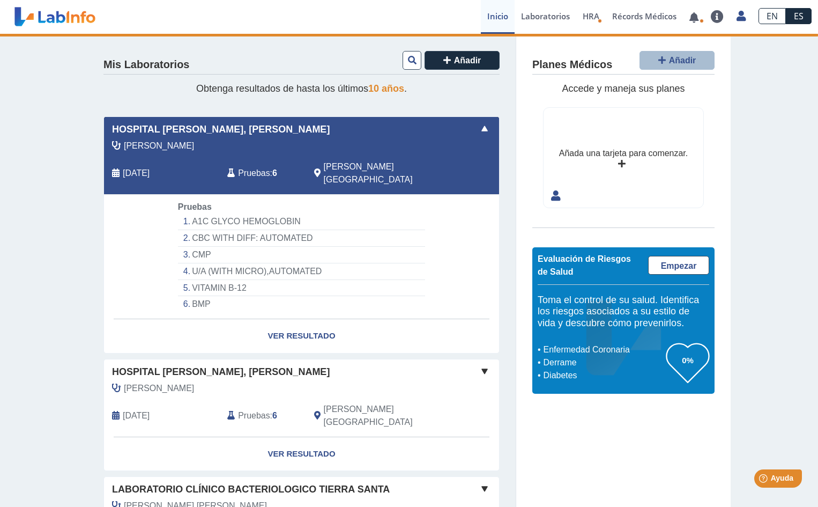
drag, startPoint x: 281, startPoint y: 204, endPoint x: 227, endPoint y: 301, distance: 110.8
click at [227, 301] on app-lab-card "Hospital [PERSON_NAME], [PERSON_NAME] [PERSON_NAME] [DATE] Pruebas : 6 [PERSON_…" at bounding box center [301, 234] width 396 height 237
drag, startPoint x: 254, startPoint y: 204, endPoint x: 146, endPoint y: 229, distance: 111.3
click at [146, 229] on app-lab-card "Hospital [PERSON_NAME], [PERSON_NAME] [PERSON_NAME] [DATE] Pruebas : 6 [PERSON_…" at bounding box center [301, 234] width 396 height 237
drag, startPoint x: 292, startPoint y: 205, endPoint x: 235, endPoint y: 211, distance: 57.1
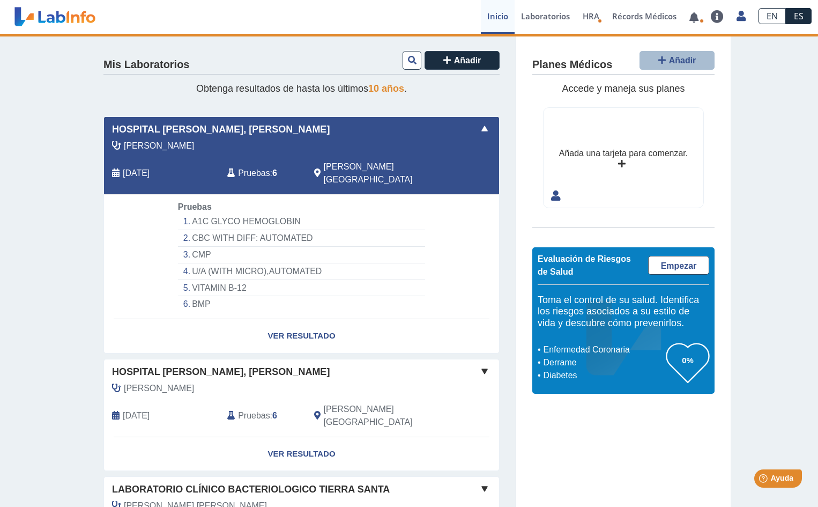
click at [235, 213] on li "A1C GLYCO HEMOGLOBIN" at bounding box center [301, 221] width 247 height 17
click at [238, 167] on span "Pruebas" at bounding box center [254, 173] width 32 height 13
click at [481, 128] on span at bounding box center [484, 128] width 13 height 13
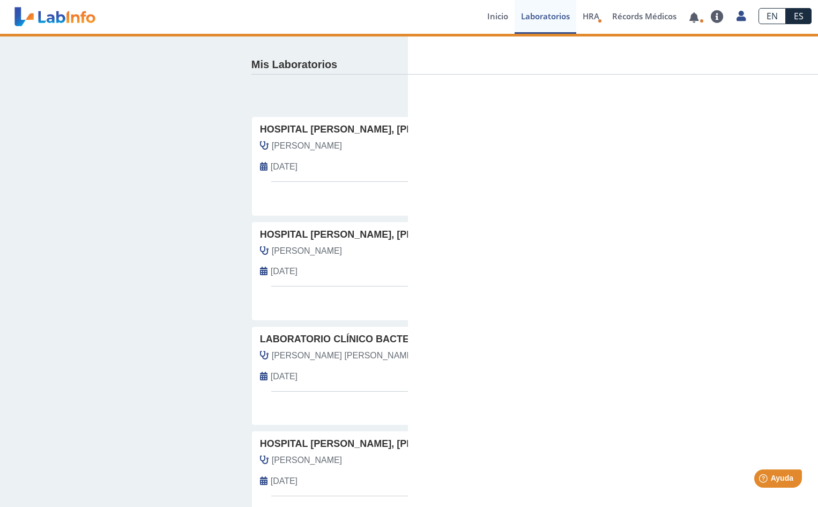
select select "**********"
